Goal: Share content: Share content

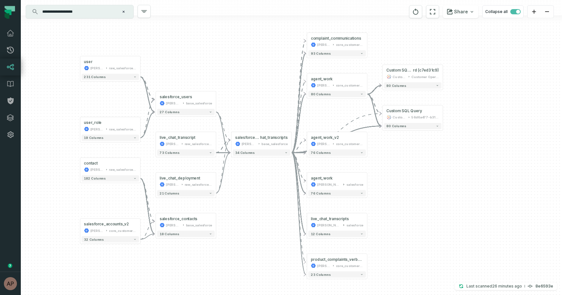
drag, startPoint x: 361, startPoint y: 188, endPoint x: 398, endPoint y: 186, distance: 37.1
click at [398, 186] on div "- Custom SQL Query @ OPS NOAM SLA Dashboa rd (c7ed31c9) CustomSQL Customer Oper…" at bounding box center [291, 147] width 541 height 295
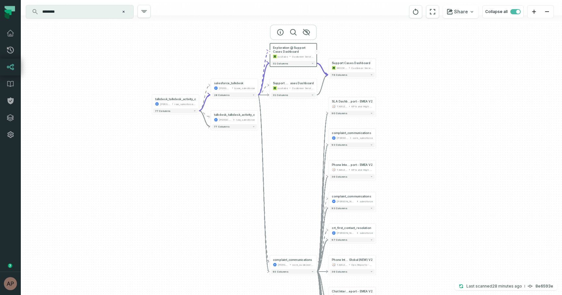
drag, startPoint x: 390, startPoint y: 110, endPoint x: 390, endPoint y: 104, distance: 6.2
click at [390, 104] on div "+ SLA Dashboard @ CS SLA Re port - EMEA V2 TABLEAU KPIs and High Level 90 colum…" at bounding box center [291, 147] width 541 height 295
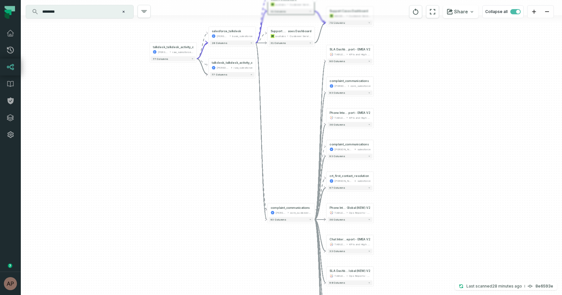
drag, startPoint x: 293, startPoint y: 149, endPoint x: 292, endPoint y: 118, distance: 30.3
click at [292, 118] on div "+ SLA Dashboard @ CS SLA Re port - EMEA V2 TABLEAU KPIs and High Level 90 colum…" at bounding box center [291, 147] width 541 height 295
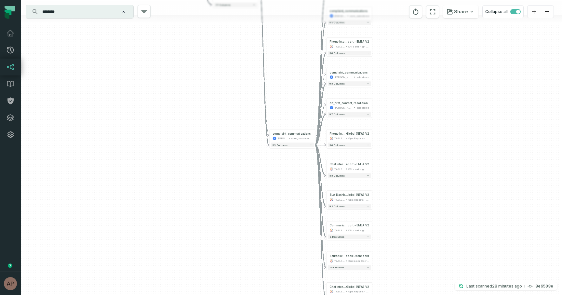
drag, startPoint x: 397, startPoint y: 117, endPoint x: 395, endPoint y: 47, distance: 70.0
click at [395, 47] on div "+ SLA Dashboard @ CS SLA Re port - EMEA V2 TABLEAU KPIs and High Level 90 colum…" at bounding box center [291, 147] width 541 height 295
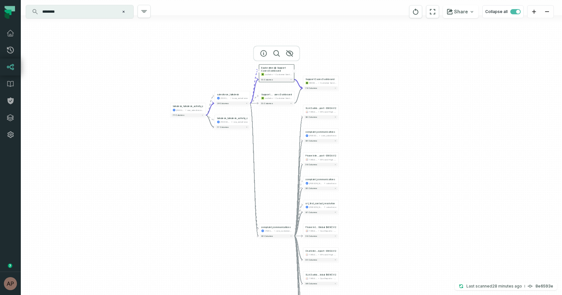
drag, startPoint x: 278, startPoint y: 49, endPoint x: 268, endPoint y: 164, distance: 115.3
click at [268, 164] on div "+ SLA Dashboard @ CS SLA Re port - EMEA V2 TABLEAU KPIs and High Level 90 colum…" at bounding box center [291, 147] width 541 height 295
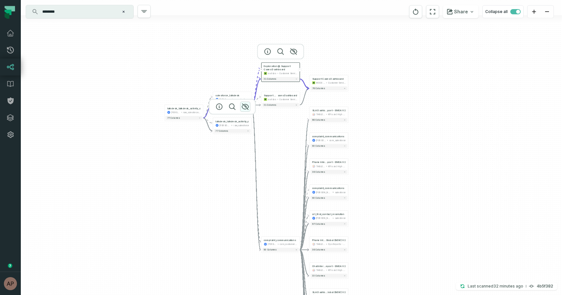
click at [246, 108] on icon "button" at bounding box center [245, 107] width 8 height 8
click at [343, 122] on icon "button" at bounding box center [342, 122] width 7 height 6
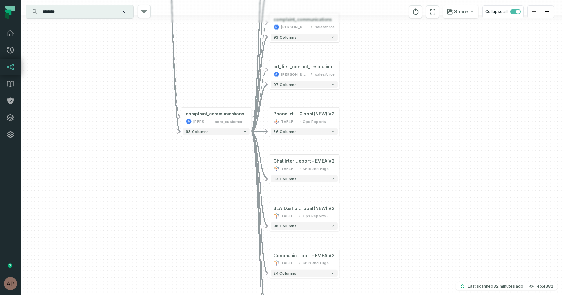
drag, startPoint x: 351, startPoint y: 190, endPoint x: 345, endPoint y: 5, distance: 185.5
click at [345, 5] on div "+ SLA Dashboard @ CS SLA Re port - EMEA V2 TABLEAU KPIs and High Level 90 colum…" at bounding box center [291, 147] width 541 height 295
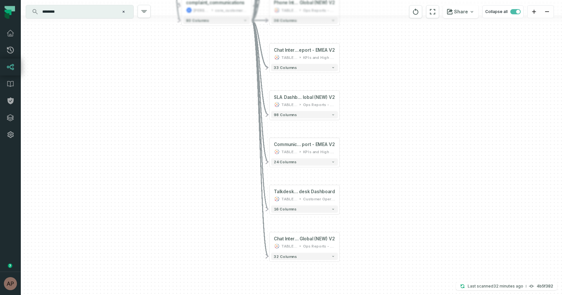
drag, startPoint x: 381, startPoint y: 233, endPoint x: 381, endPoint y: 140, distance: 92.7
click at [381, 140] on div "+ SLA Dashboard @ CS SLA Re port - EMEA V2 TABLEAU KPIs and High Level 90 colum…" at bounding box center [291, 147] width 541 height 295
click at [318, 176] on icon "button" at bounding box center [318, 174] width 8 height 8
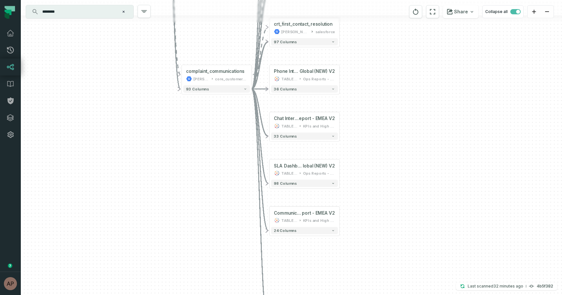
drag, startPoint x: 354, startPoint y: 154, endPoint x: 353, endPoint y: 280, distance: 125.9
click at [353, 280] on div "+ SLA Dashboard @ CS SLA Re port - EMEA V2 TABLEAU KPIs and High Level 90 colum…" at bounding box center [291, 147] width 541 height 295
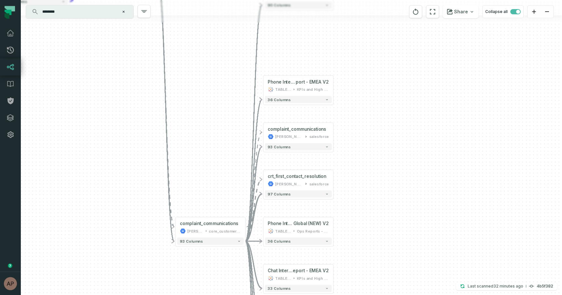
drag, startPoint x: 358, startPoint y: 149, endPoint x: 352, endPoint y: 261, distance: 112.7
click at [352, 261] on div "+ SLA Dashboard @ CS SLA Re port - EMEA V2 TABLEAU KPIs and High Level 90 colum…" at bounding box center [291, 147] width 541 height 295
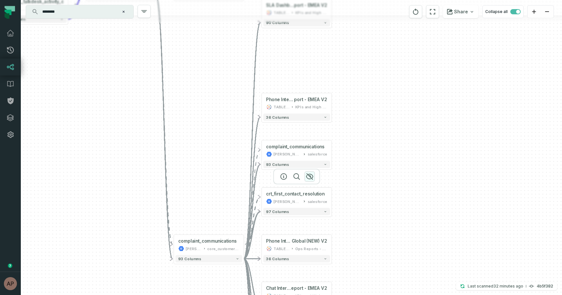
click at [307, 175] on icon "button" at bounding box center [309, 177] width 7 height 6
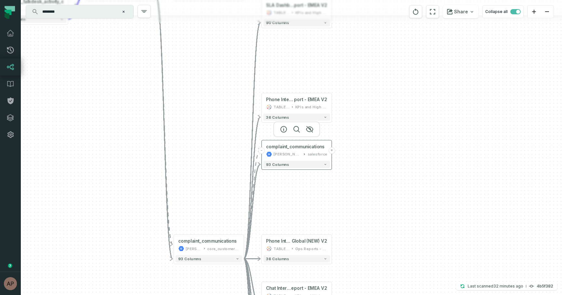
click at [332, 151] on button "+" at bounding box center [331, 150] width 7 height 7
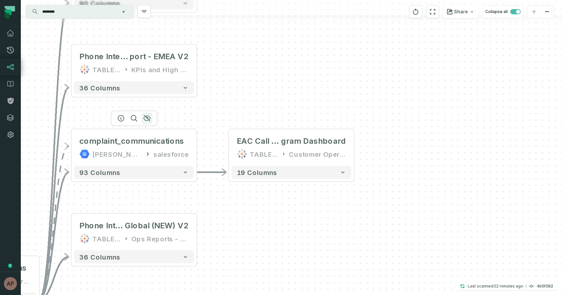
click at [147, 120] on icon "button" at bounding box center [147, 118] width 8 height 8
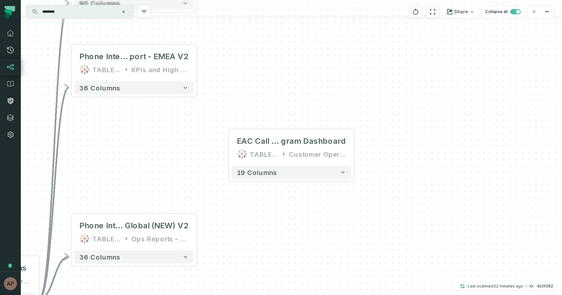
click at [176, 116] on div "+ EAC Call Center Program @ Ad Hoc - EAC Call Center Pro gram Dashboard TABLEAU…" at bounding box center [291, 147] width 541 height 295
click at [270, 149] on div "TABLEAU" at bounding box center [264, 154] width 29 height 10
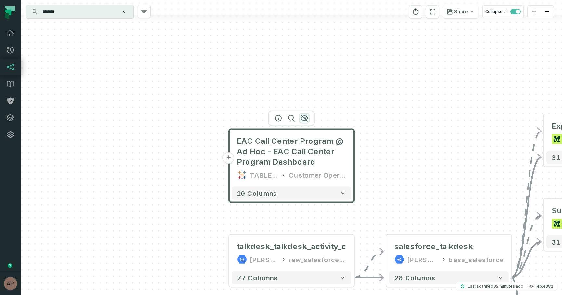
click at [306, 118] on icon "button" at bounding box center [305, 118] width 8 height 8
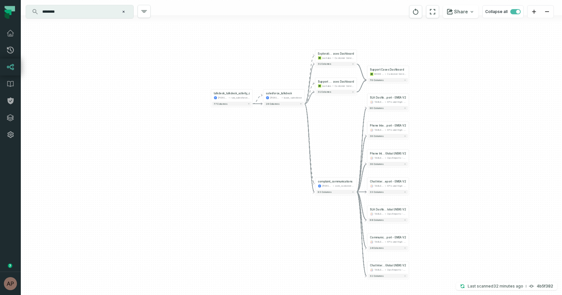
drag, startPoint x: 444, startPoint y: 218, endPoint x: 342, endPoint y: 125, distance: 137.2
click at [342, 125] on div "+ SLA Dashboard @ CS SLA Re port - EMEA V2 TABLEAU KPIs and High Level 90 colum…" at bounding box center [291, 147] width 541 height 295
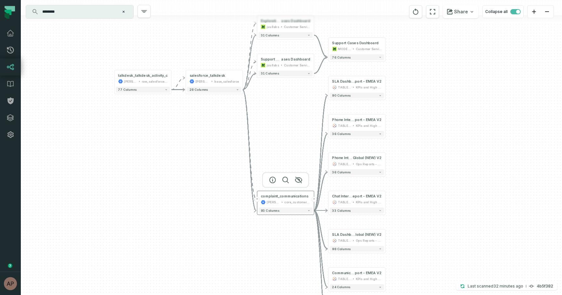
drag, startPoint x: 327, startPoint y: 180, endPoint x: 286, endPoint y: 200, distance: 45.4
click at [286, 200] on div "complaint_communications juul-warehouse core_customer_service" at bounding box center [286, 199] width 54 height 14
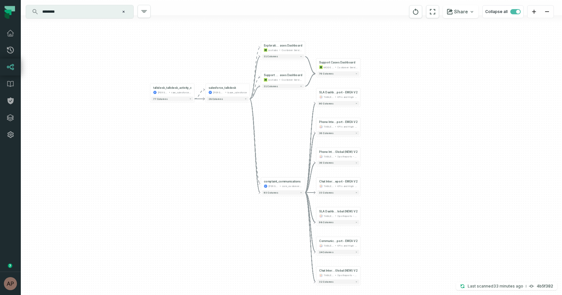
drag, startPoint x: 290, startPoint y: 169, endPoint x: 287, endPoint y: 160, distance: 9.6
click at [287, 160] on div "+ SLA Dashboard @ CS SLA Re port - EMEA V2 TABLEAU KPIs and High Level 90 colum…" at bounding box center [291, 147] width 541 height 295
click at [470, 12] on icon "button" at bounding box center [471, 11] width 5 height 5
click at [433, 145] on html "Pull Requests Dashboard Lineage Data Catalog Policies Integrations Settings Ary…" at bounding box center [281, 147] width 562 height 295
click at [473, 16] on button "Share" at bounding box center [460, 11] width 35 height 13
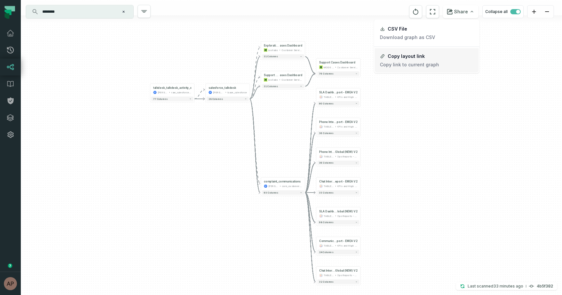
click at [427, 55] on button "Copy layout link Copy link to current graph" at bounding box center [427, 60] width 104 height 24
